Goal: Task Accomplishment & Management: Use online tool/utility

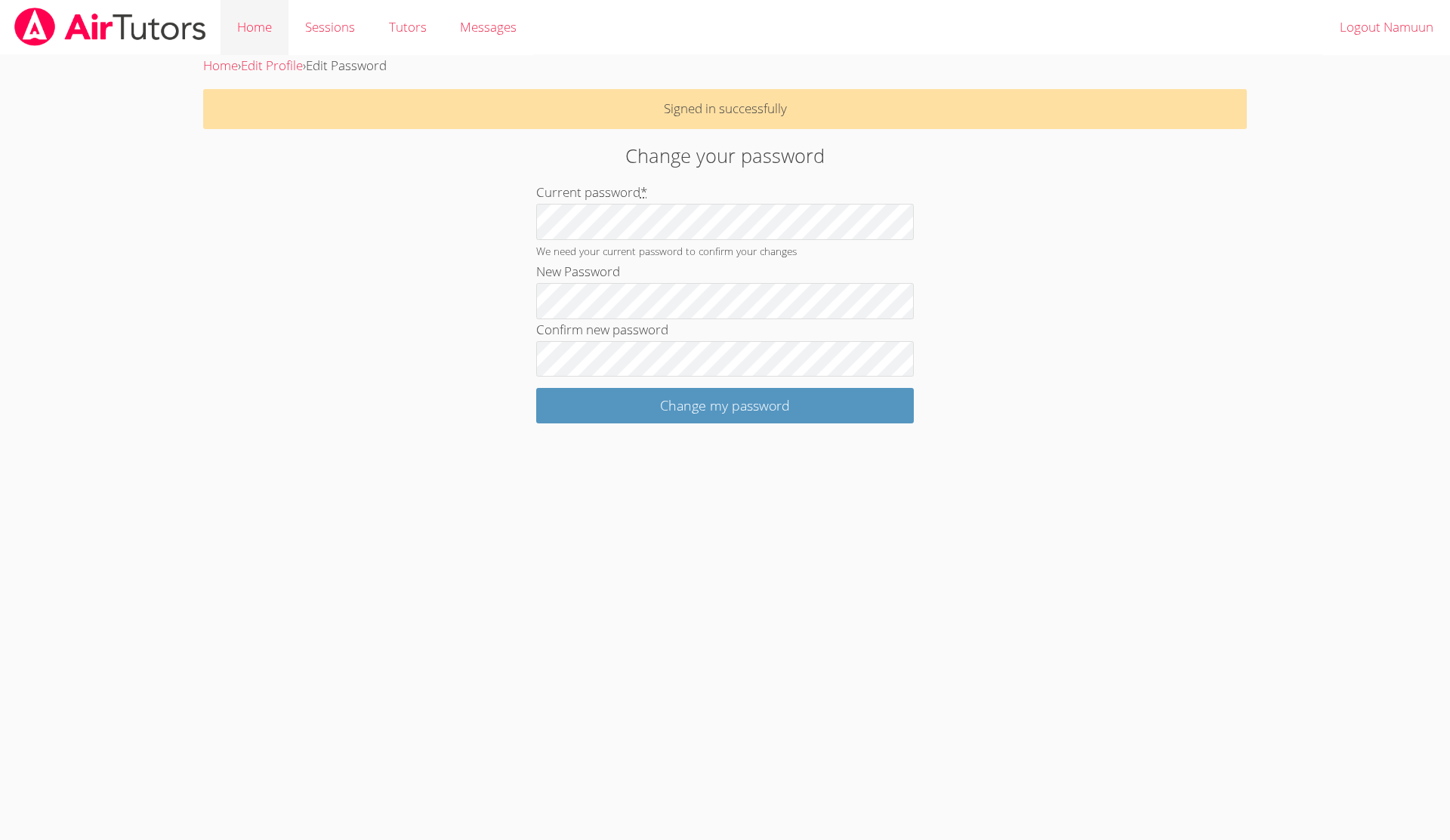
click at [250, 32] on link "Home" at bounding box center [254, 27] width 68 height 55
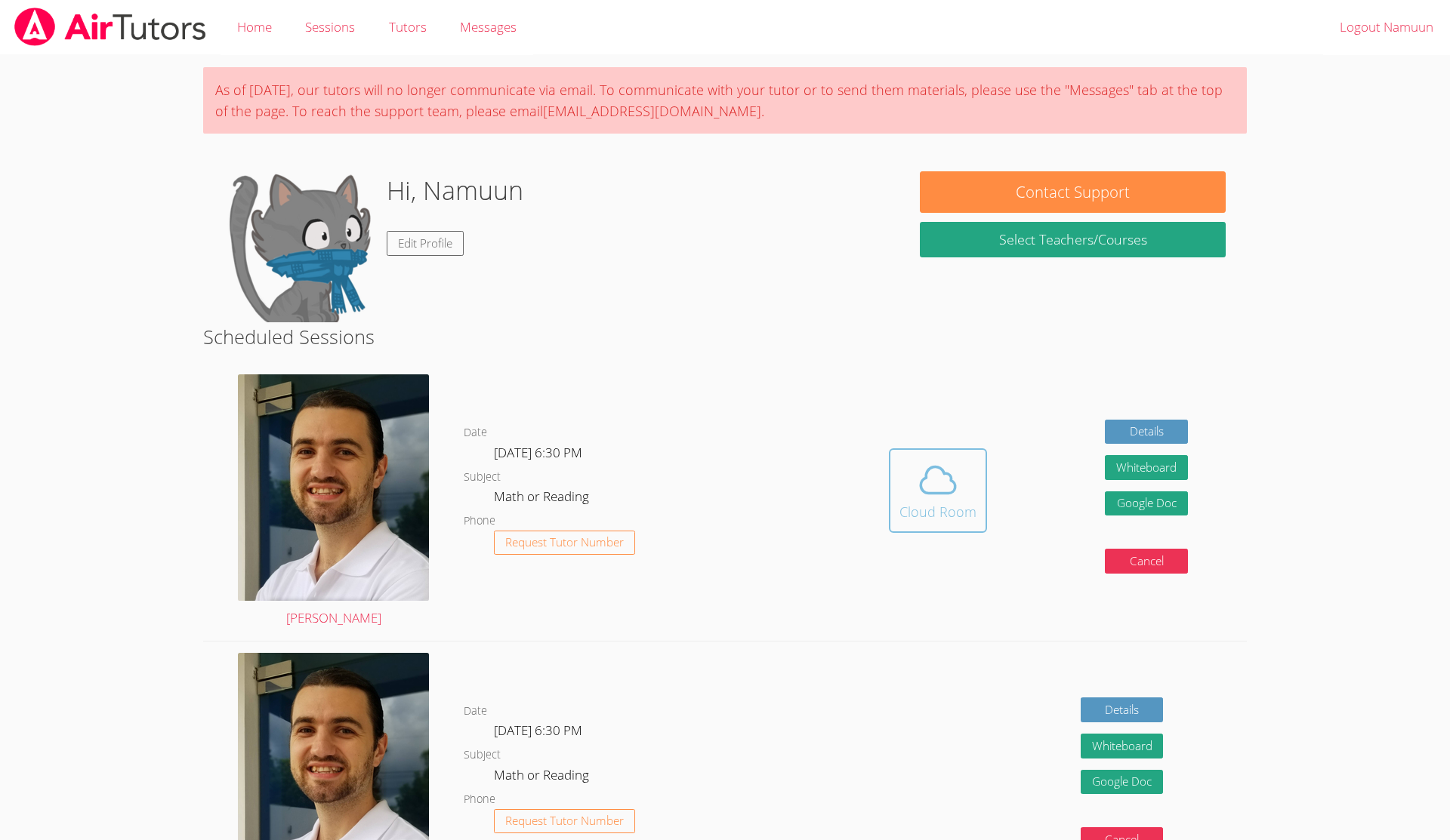
click at [917, 469] on icon at bounding box center [938, 480] width 43 height 43
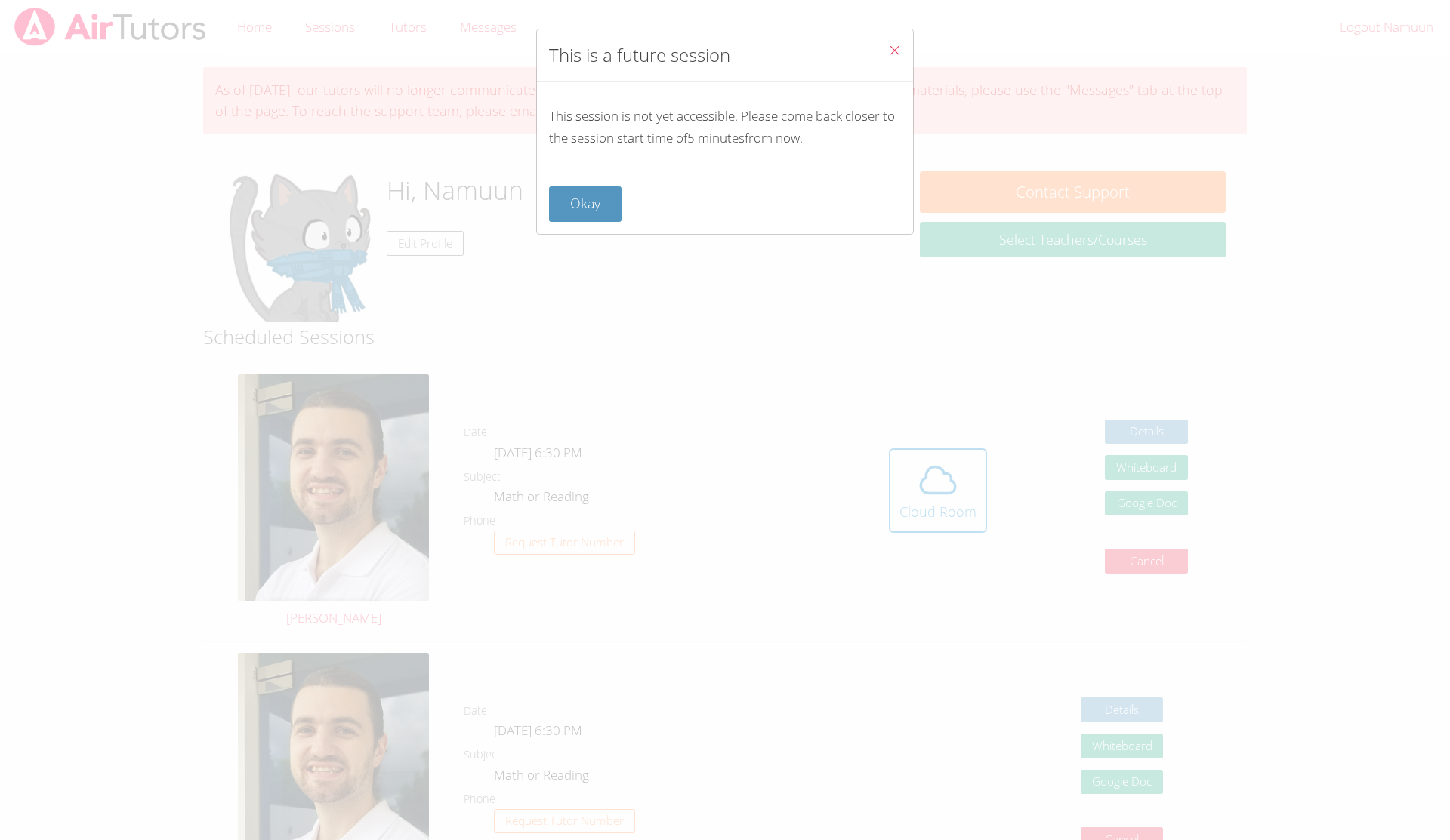
click at [727, 440] on div "This is a future session This session is not yet accessible. Please come back c…" at bounding box center [725, 420] width 1450 height 840
click at [588, 207] on button "Okay" at bounding box center [584, 204] width 72 height 36
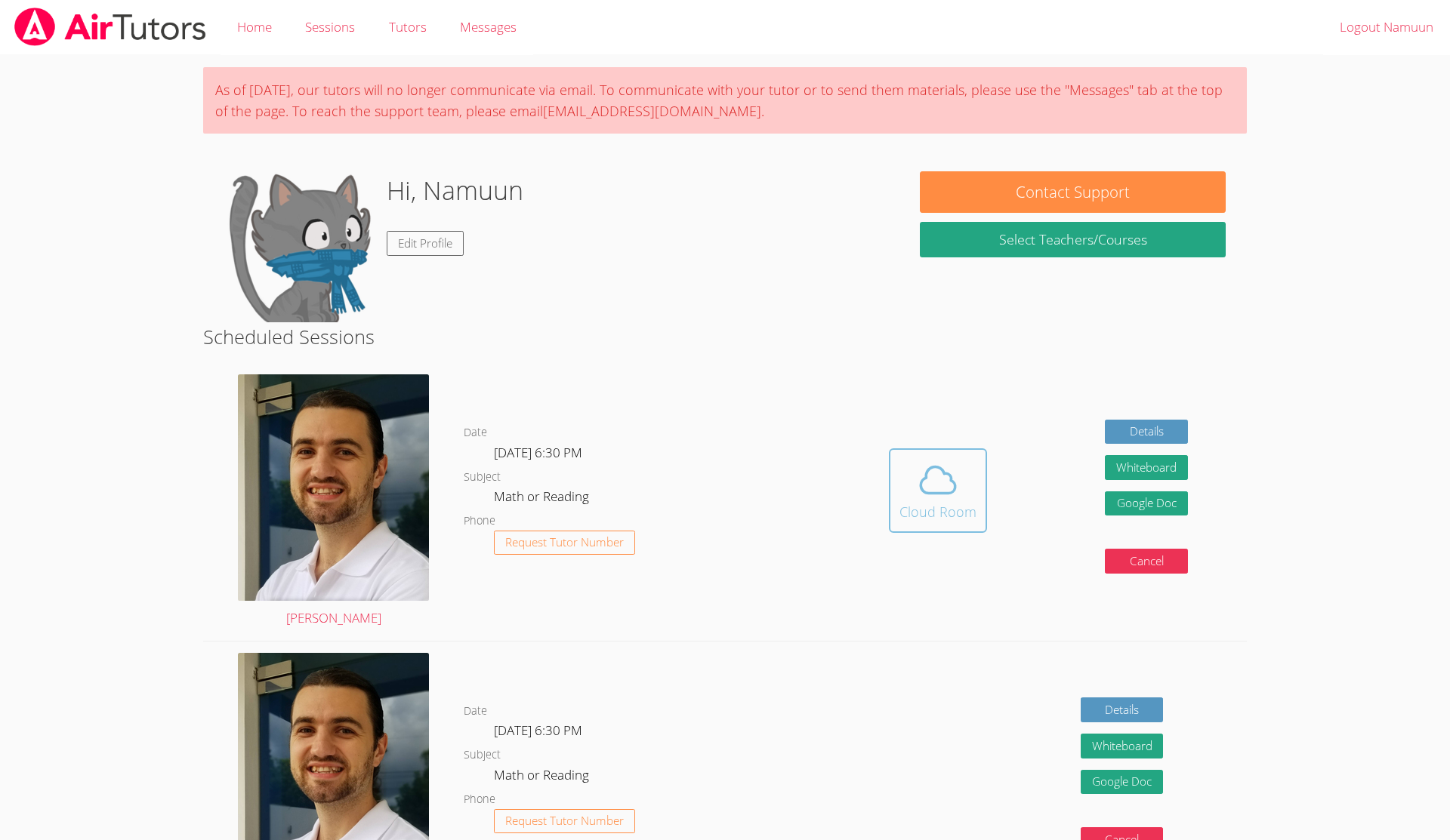
click at [928, 481] on icon at bounding box center [938, 480] width 43 height 43
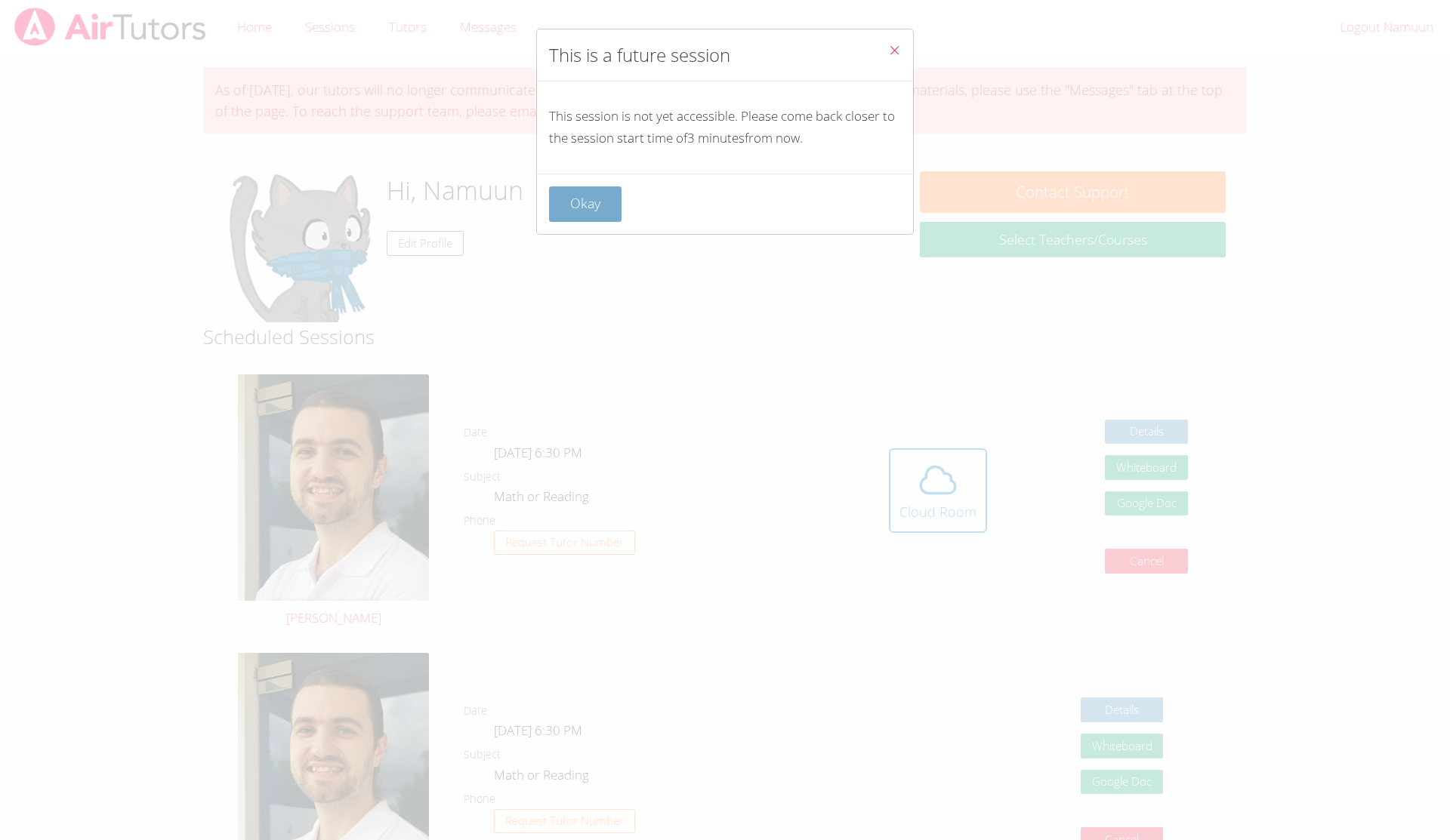
click at [583, 202] on button "Okay" at bounding box center [584, 204] width 72 height 36
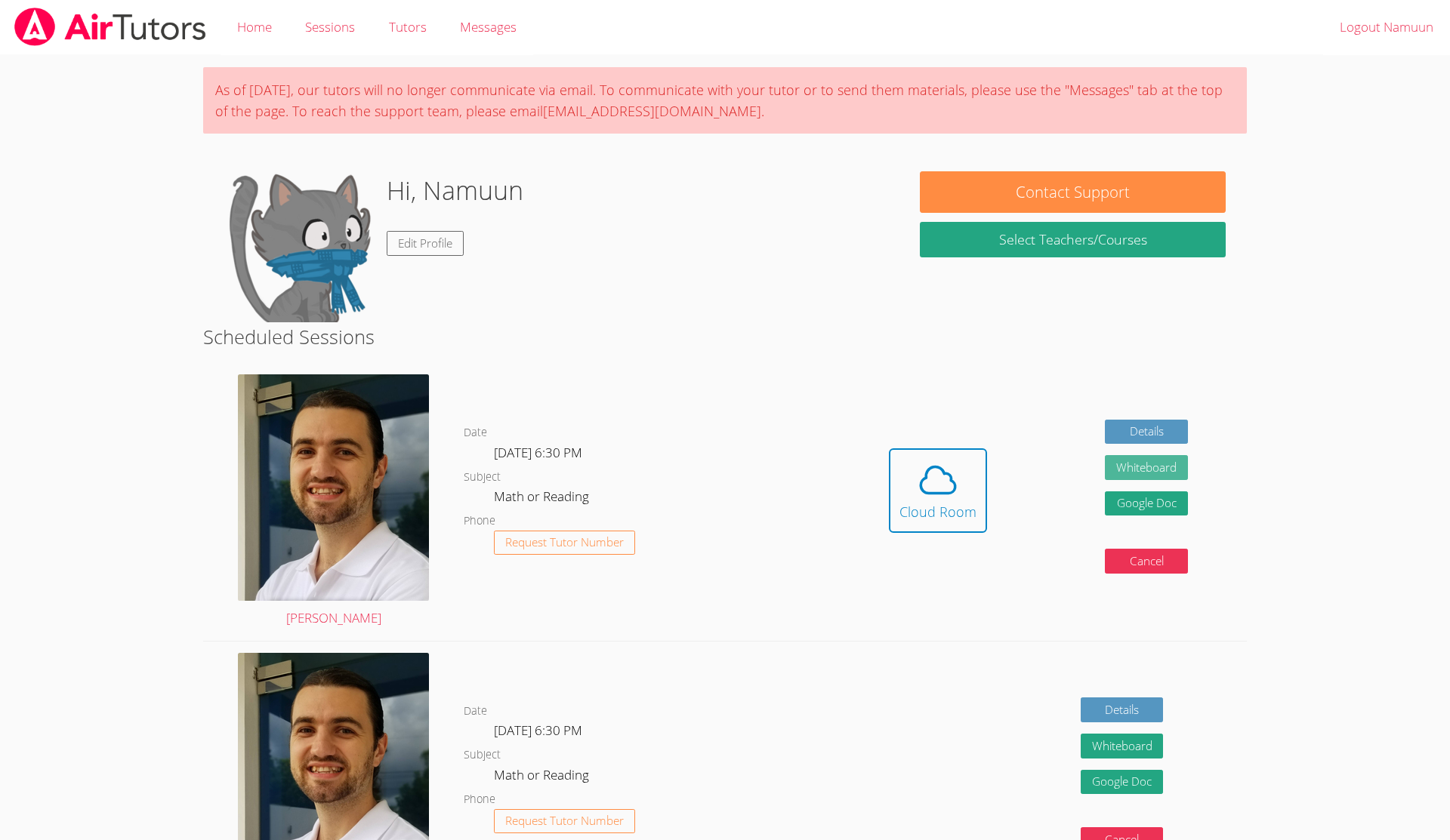
click at [1152, 469] on button "Whiteboard" at bounding box center [1145, 467] width 83 height 25
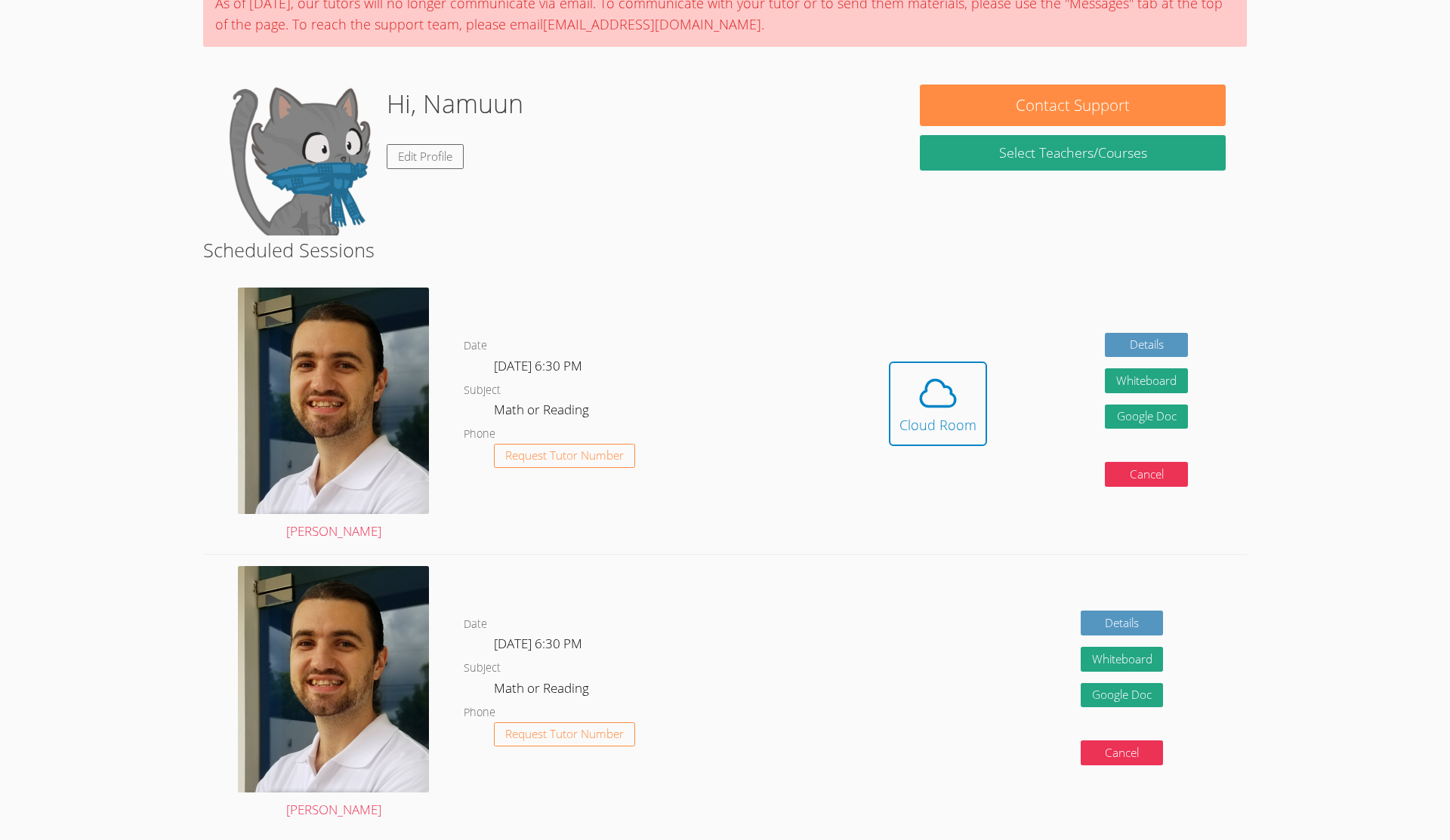
scroll to position [111, 0]
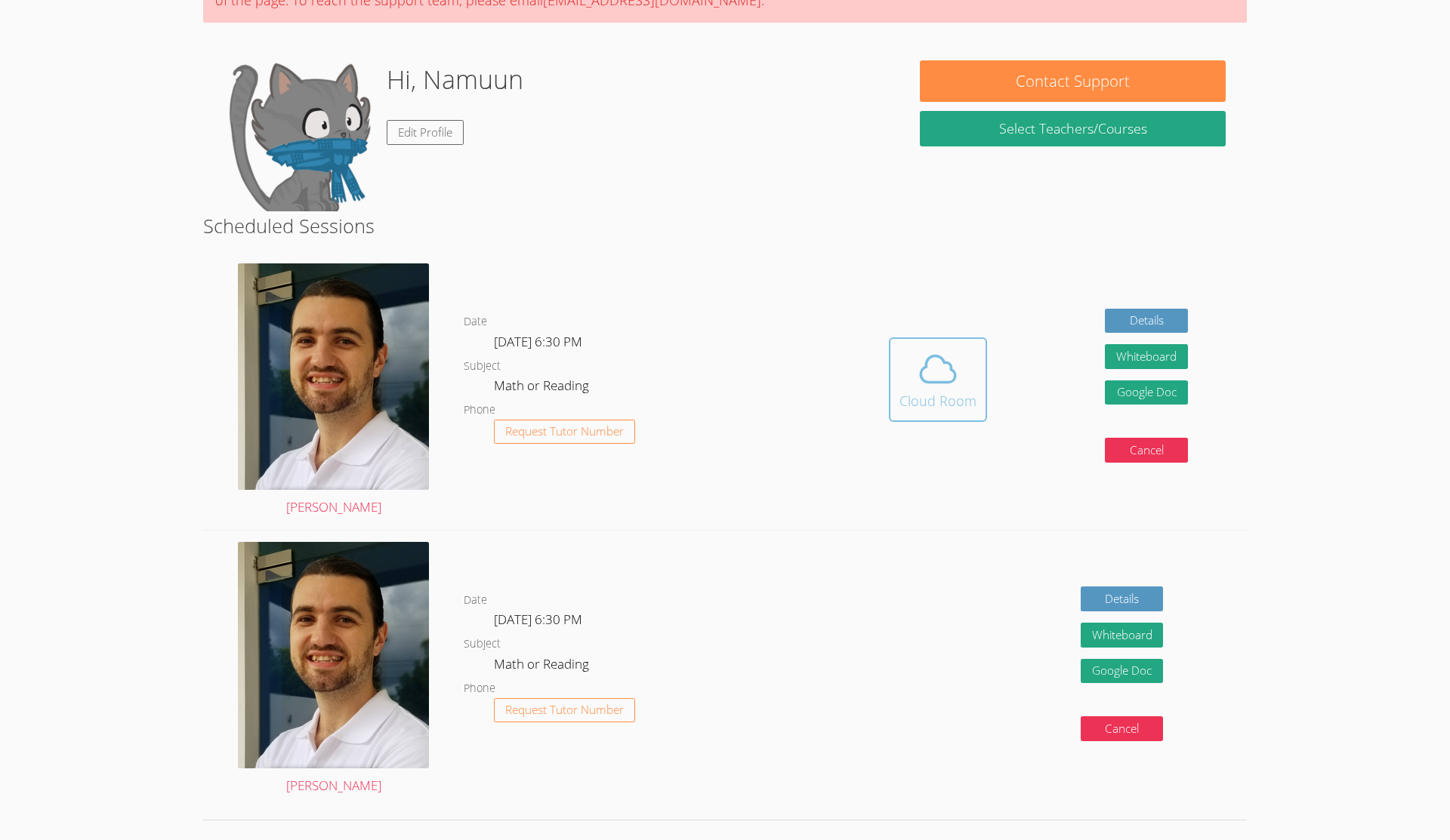
click at [922, 375] on icon at bounding box center [938, 369] width 43 height 43
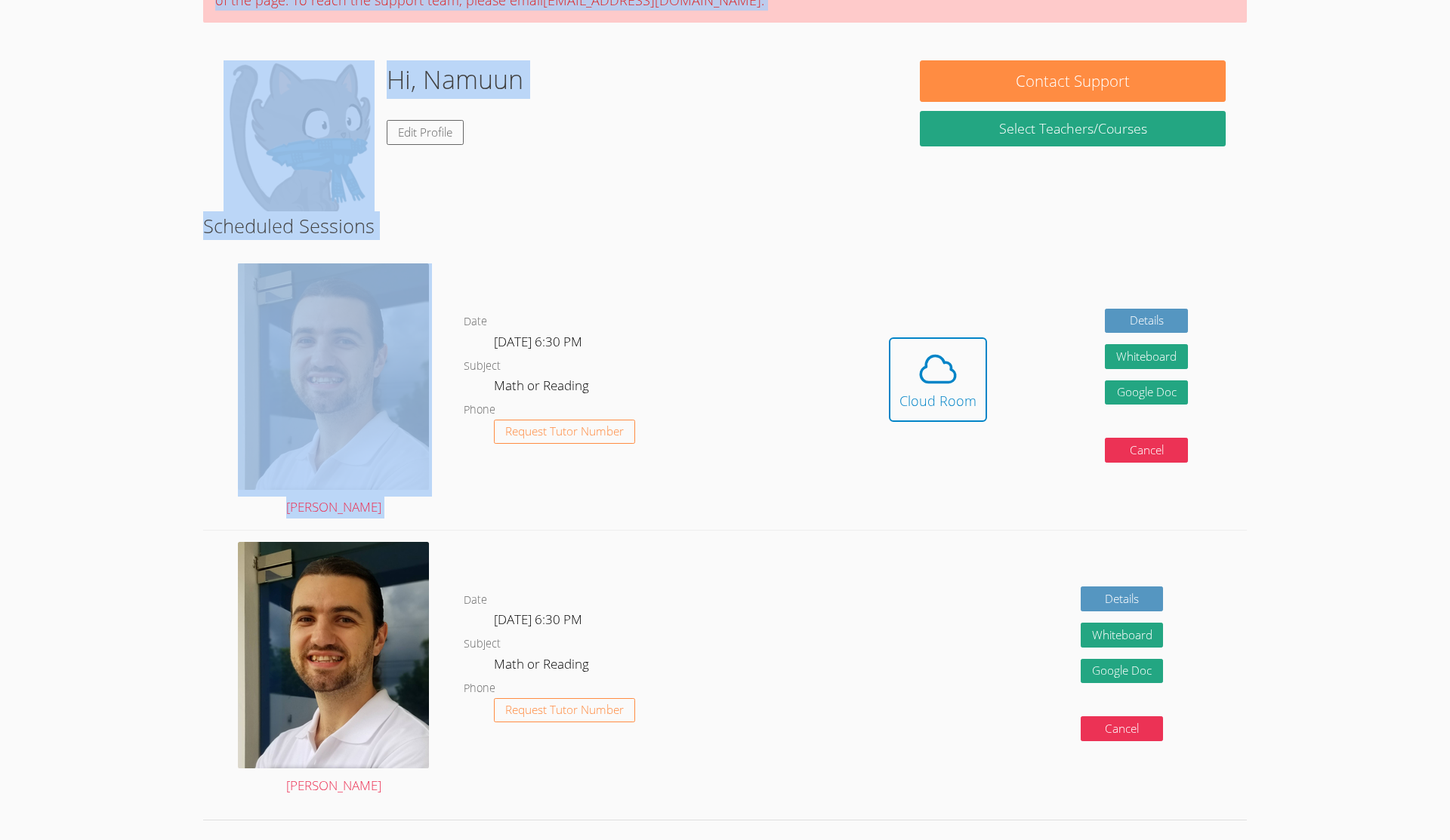
scroll to position [0, 0]
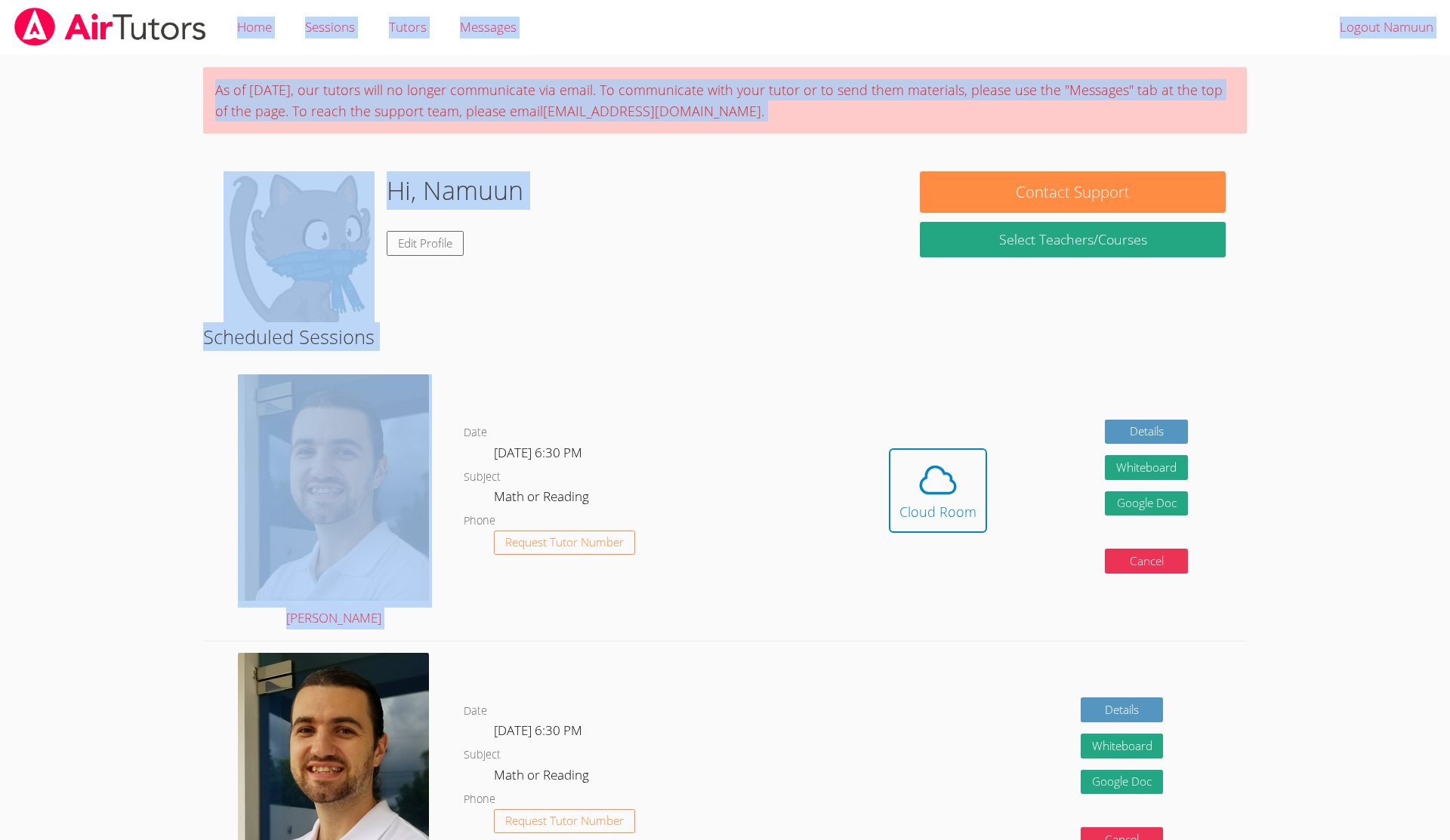
drag, startPoint x: 771, startPoint y: 173, endPoint x: 939, endPoint y: -59, distance: 286.4
click at [1235, 0] on html "Home Sessions Tutors Messages Logout Namuun As of [DATE], our tutors will no lo…" at bounding box center [725, 420] width 1450 height 840
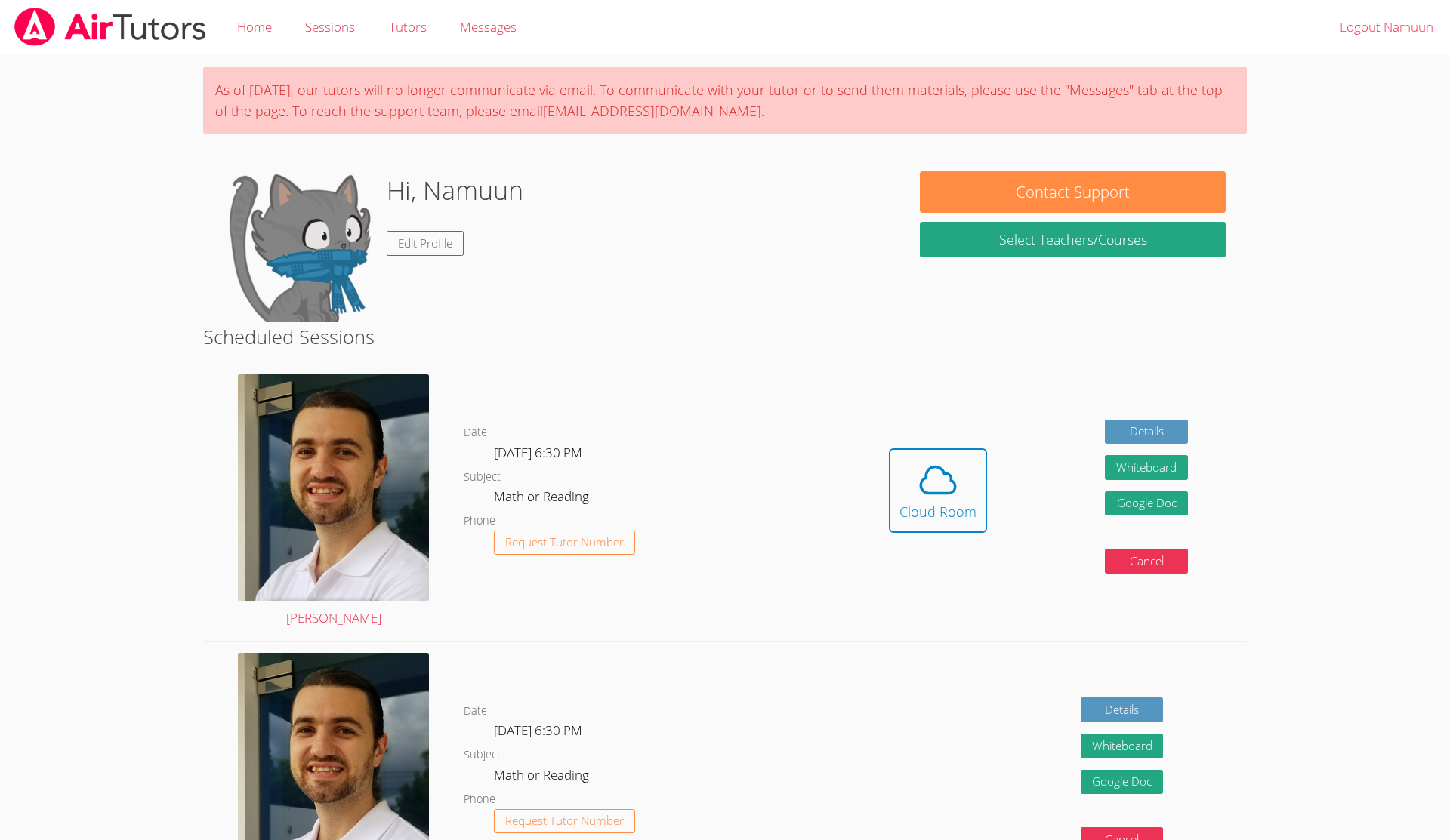
click at [839, 207] on div "Hi, [PERSON_NAME] Edit Profile" at bounding box center [550, 246] width 654 height 151
click at [951, 477] on icon at bounding box center [938, 480] width 35 height 26
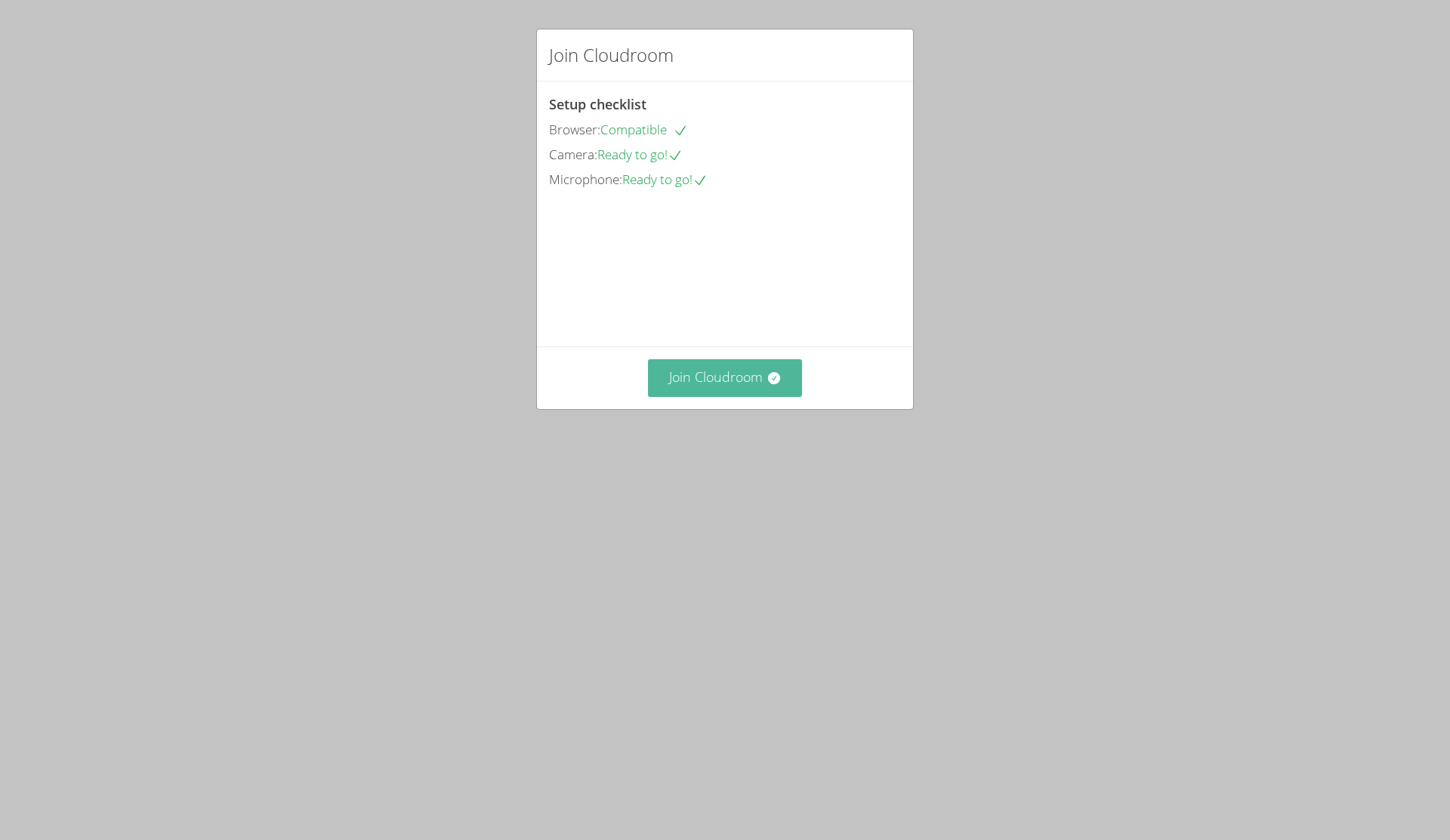
click at [786, 396] on button "Join Cloudroom" at bounding box center [725, 378] width 155 height 37
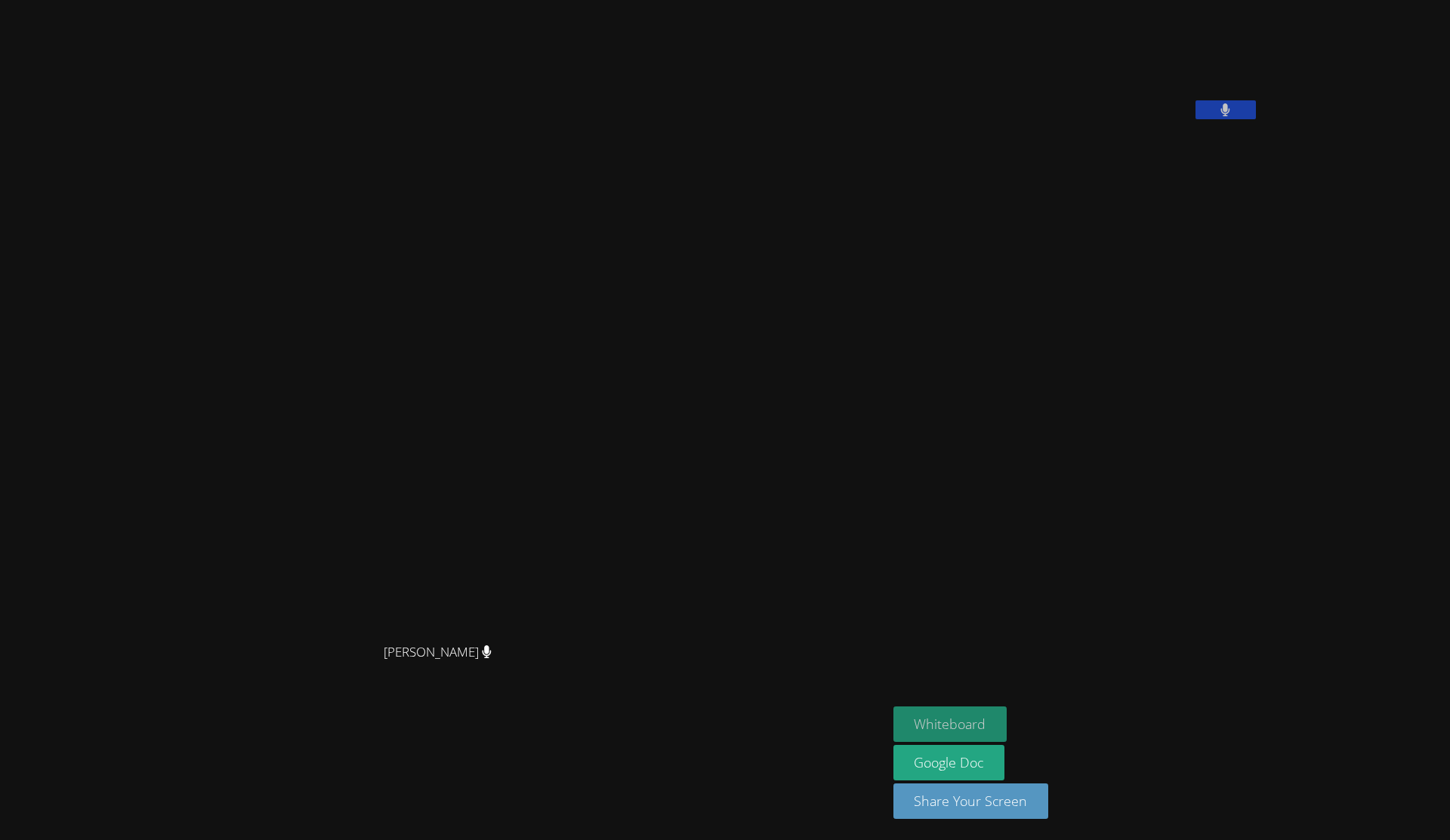
click at [1008, 719] on button "Whiteboard" at bounding box center [950, 724] width 114 height 36
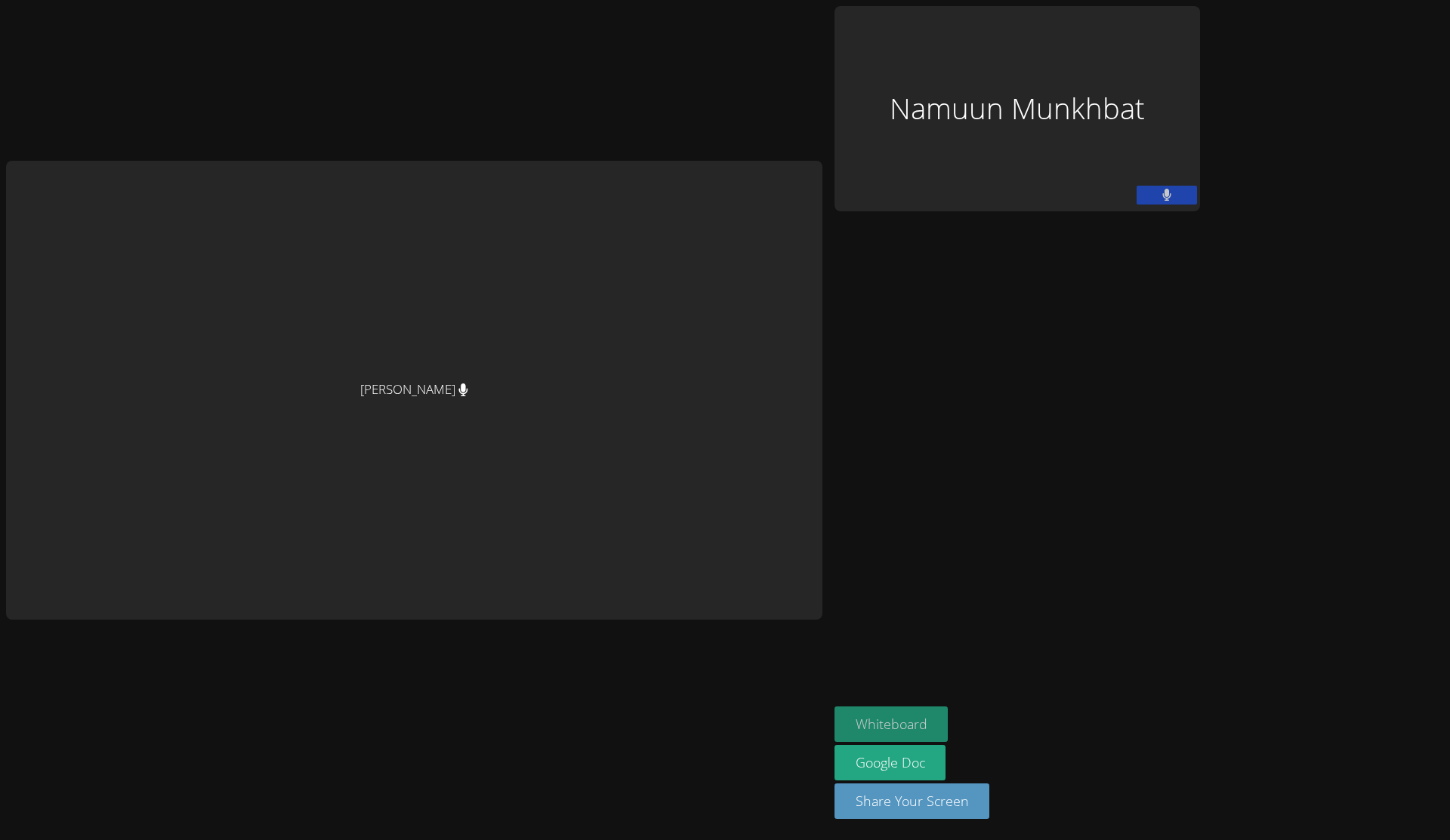
click at [917, 711] on button "Whiteboard" at bounding box center [891, 724] width 114 height 36
